Goal: Navigation & Orientation: Go to known website

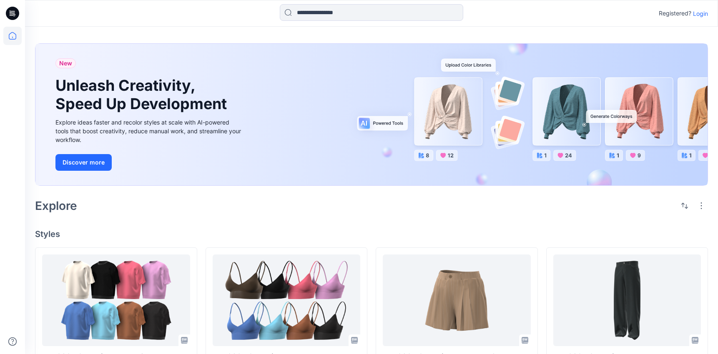
click at [699, 16] on p "Login" at bounding box center [700, 13] width 15 height 9
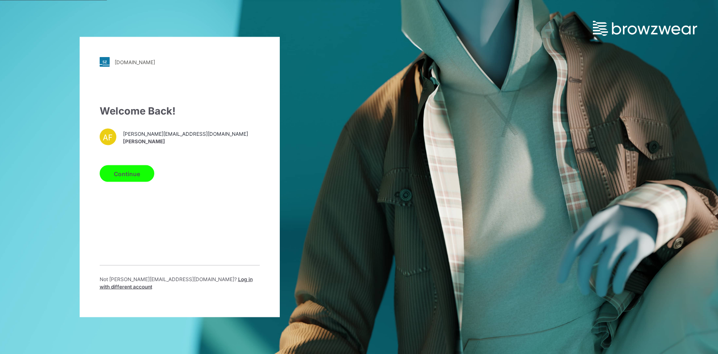
click at [133, 179] on button "Continue" at bounding box center [127, 173] width 55 height 17
click at [131, 174] on button "Continue" at bounding box center [127, 173] width 55 height 17
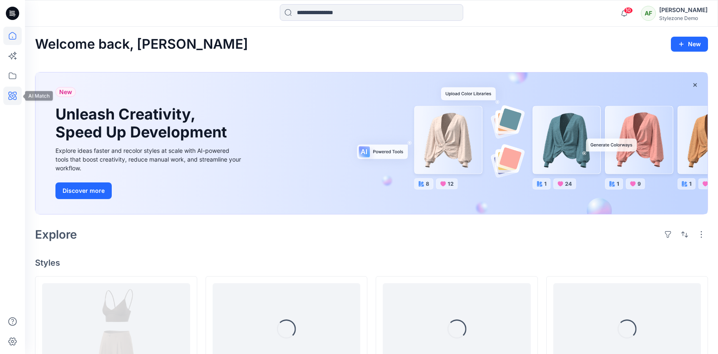
click at [14, 99] on icon at bounding box center [12, 96] width 18 height 18
